Goal: Transaction & Acquisition: Download file/media

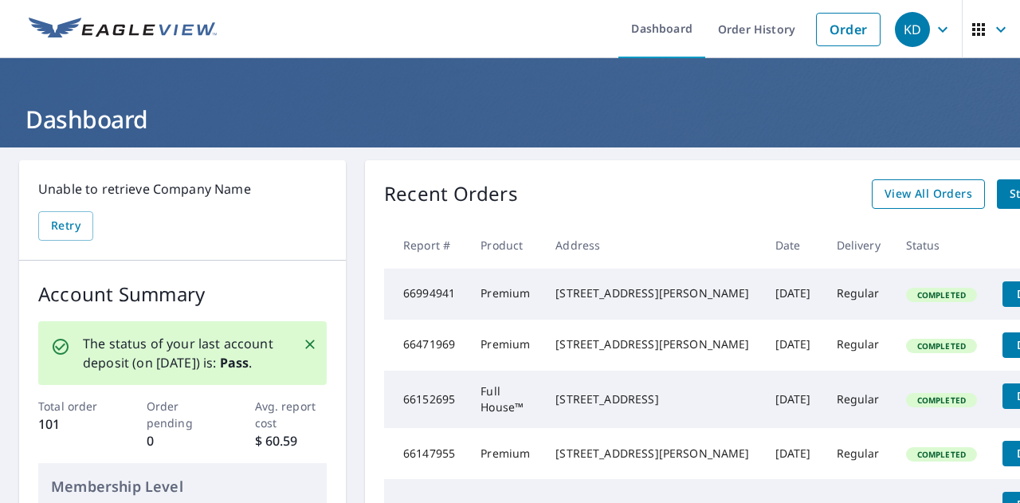
click at [884, 190] on span "View All Orders" at bounding box center [928, 194] width 88 height 20
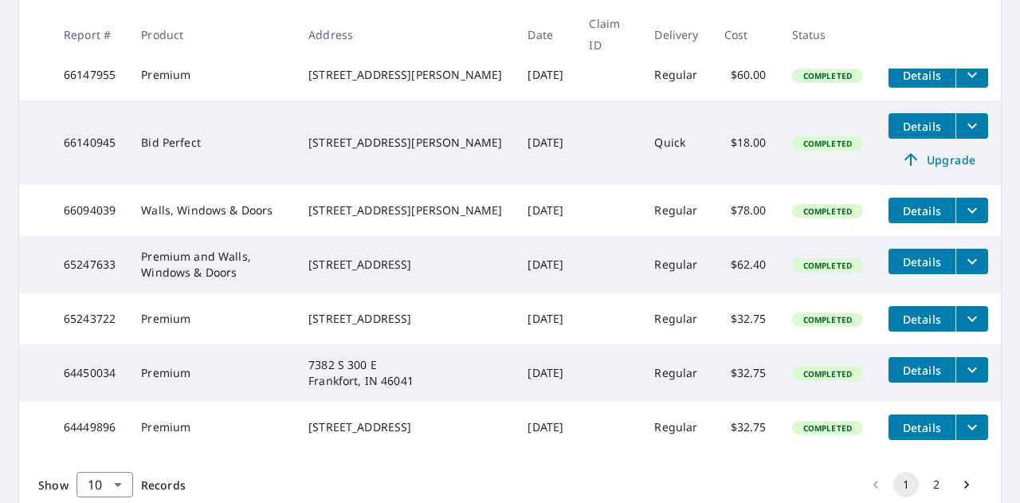
scroll to position [590, 0]
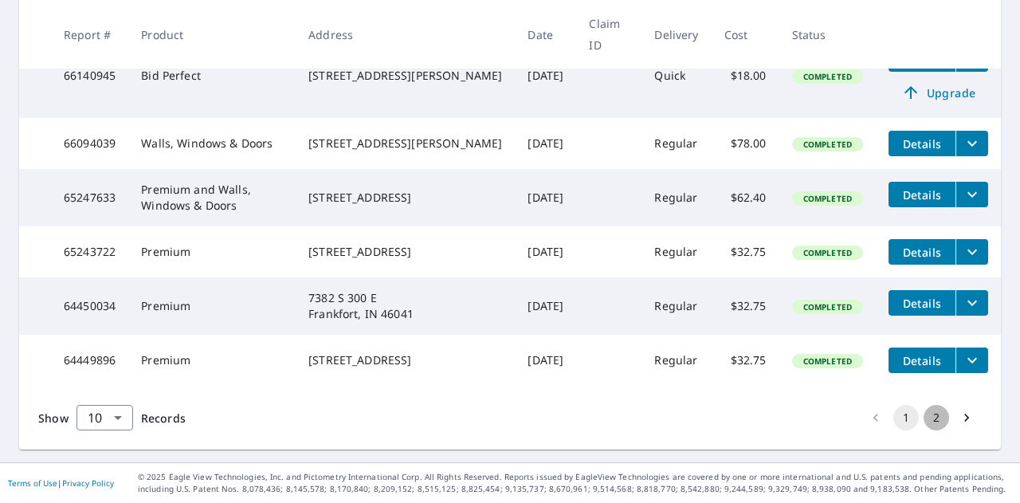
click at [924, 413] on button "2" at bounding box center [935, 417] width 25 height 25
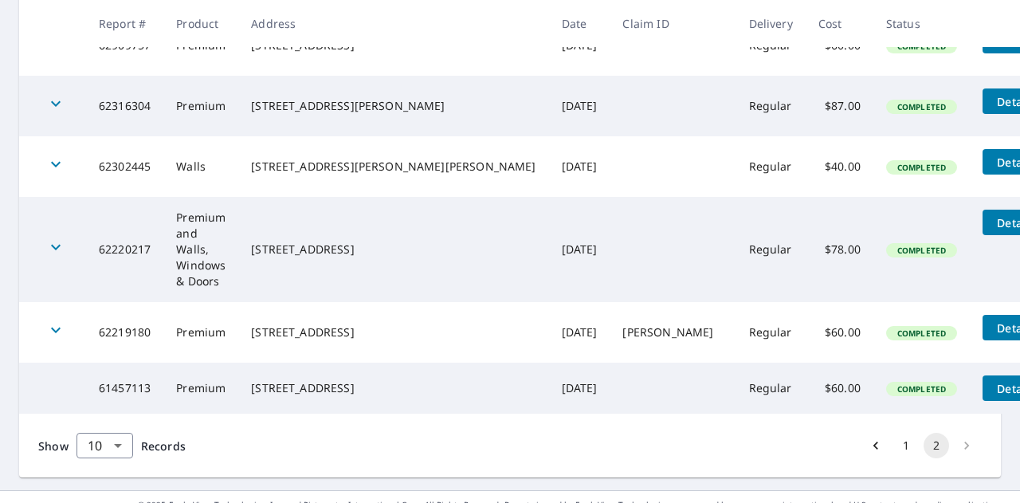
scroll to position [401, 0]
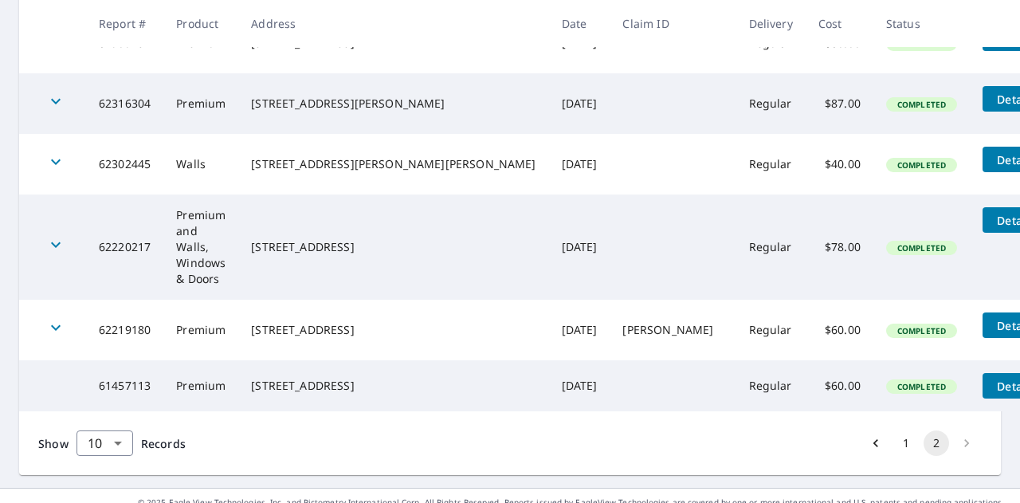
click at [443, 378] on div "[STREET_ADDRESS]" at bounding box center [393, 386] width 284 height 16
click at [992, 378] on span "Details" at bounding box center [1016, 385] width 48 height 15
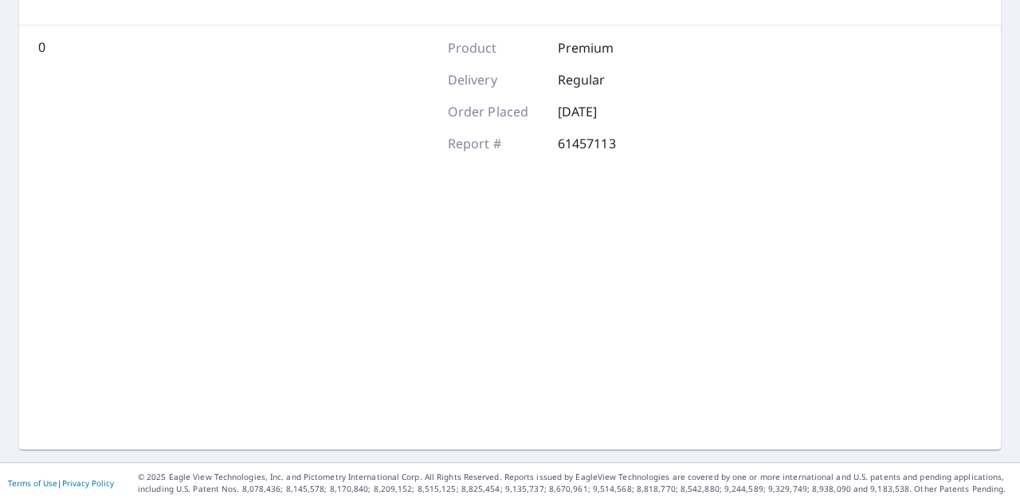
scroll to position [241, 0]
click at [902, 355] on div "Aerial Road A standard road map Aerial A detailed look from above Labels Labels…" at bounding box center [510, 238] width 982 height 424
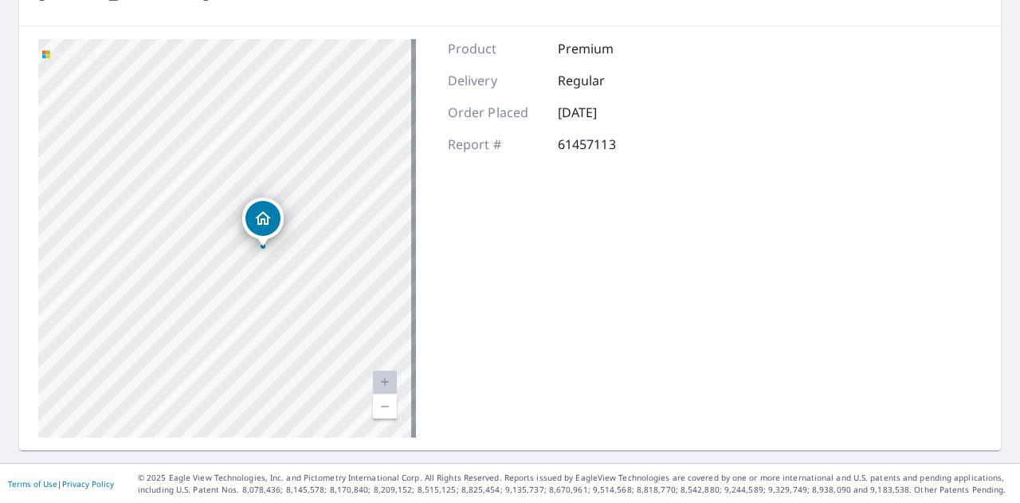
drag, startPoint x: 304, startPoint y: 284, endPoint x: 300, endPoint y: 195, distance: 88.5
click at [302, 192] on div "[STREET_ADDRESS]" at bounding box center [227, 238] width 378 height 398
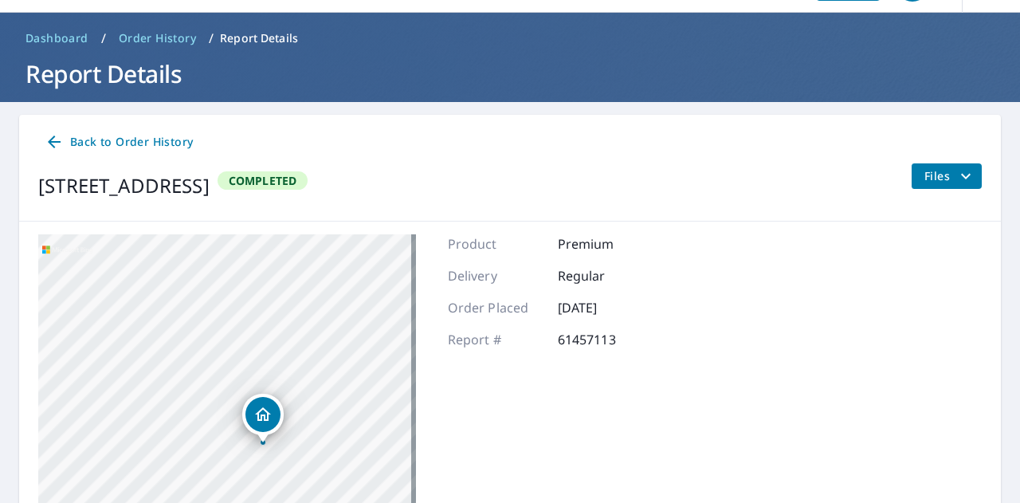
scroll to position [0, 0]
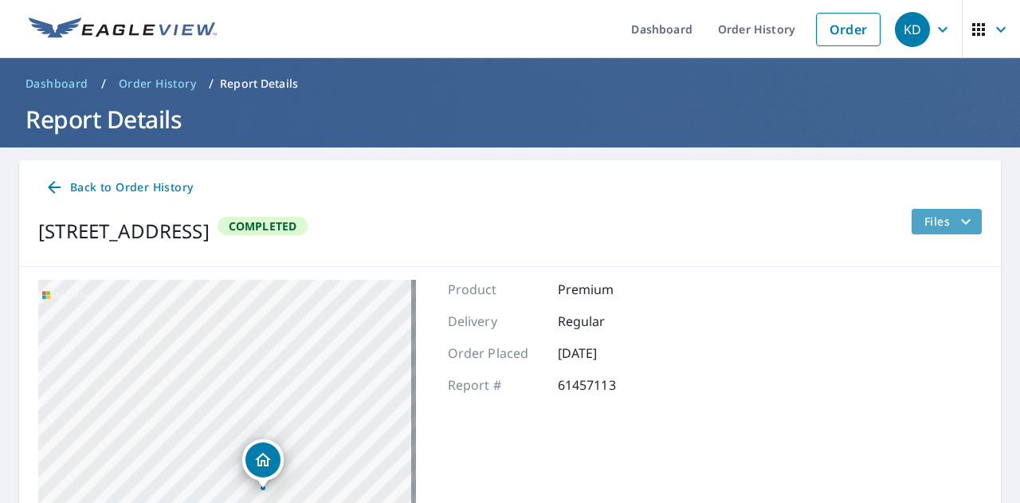
click at [911, 225] on button "Files" at bounding box center [946, 221] width 71 height 25
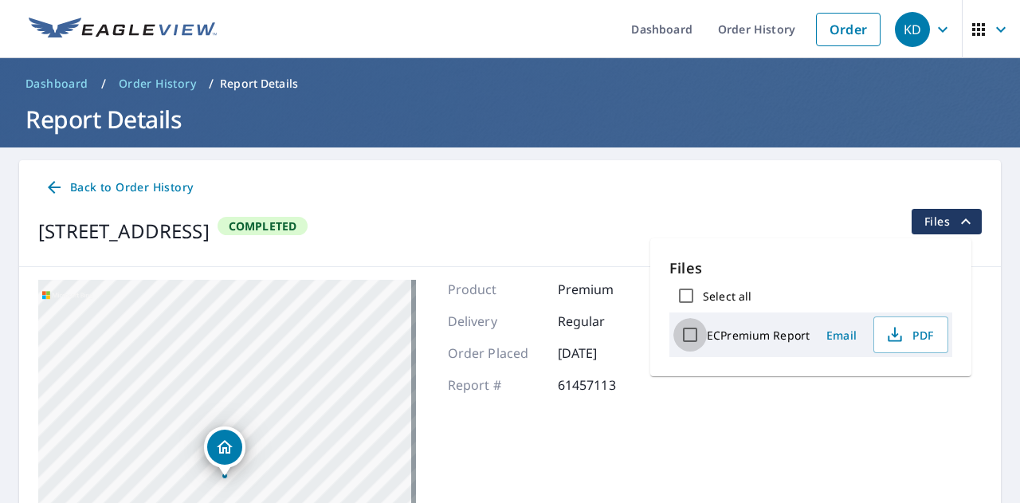
click at [690, 339] on input "ECPremium Report" at bounding box center [689, 334] width 33 height 33
checkbox input "true"
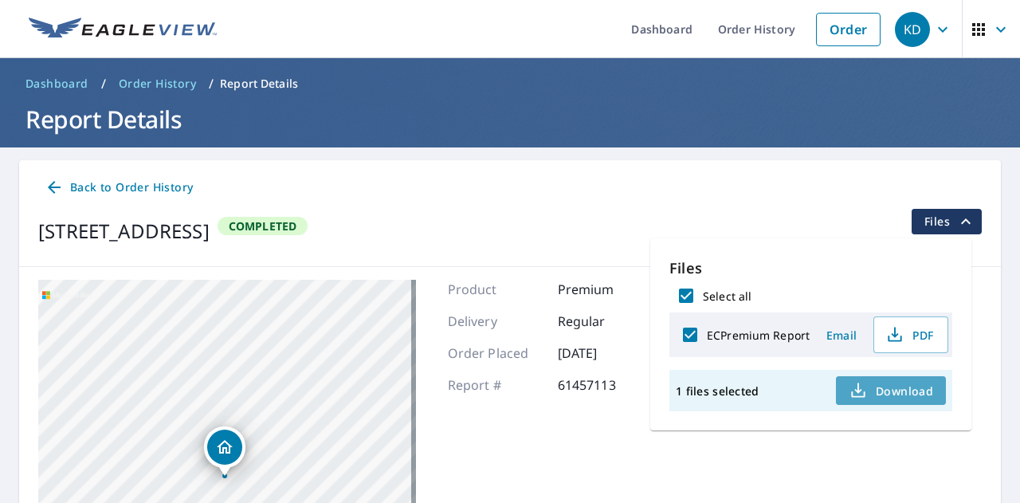
click at [887, 394] on span "Download" at bounding box center [890, 390] width 84 height 19
